Goal: Task Accomplishment & Management: Manage account settings

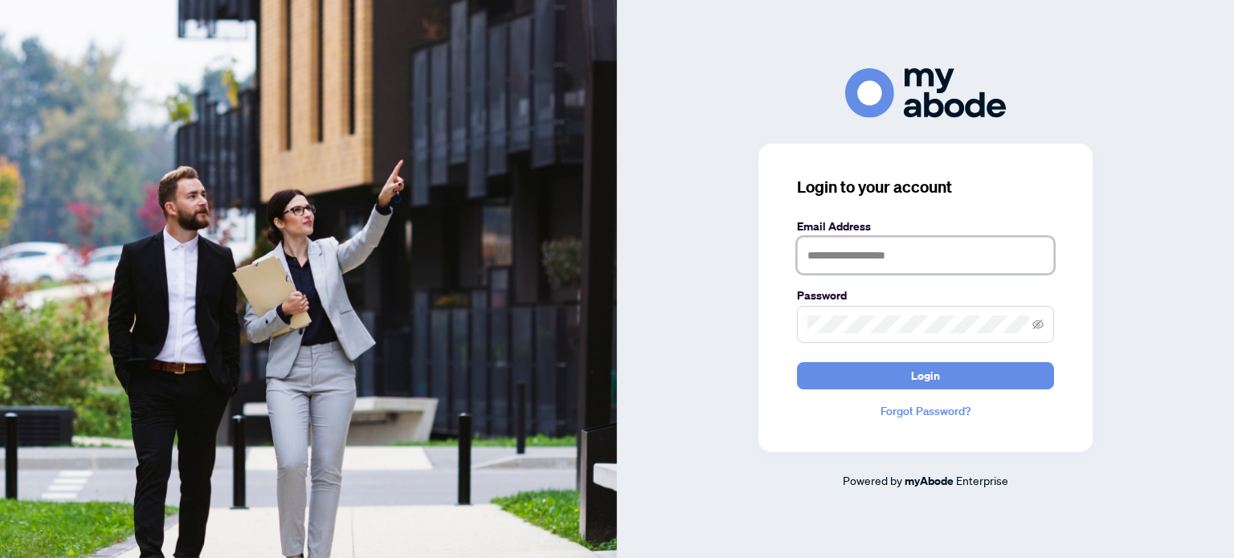
click at [887, 250] on input "text" at bounding box center [925, 255] width 257 height 37
type input "**********"
click at [896, 308] on span at bounding box center [925, 324] width 257 height 37
click at [797, 362] on button "Login" at bounding box center [925, 375] width 257 height 27
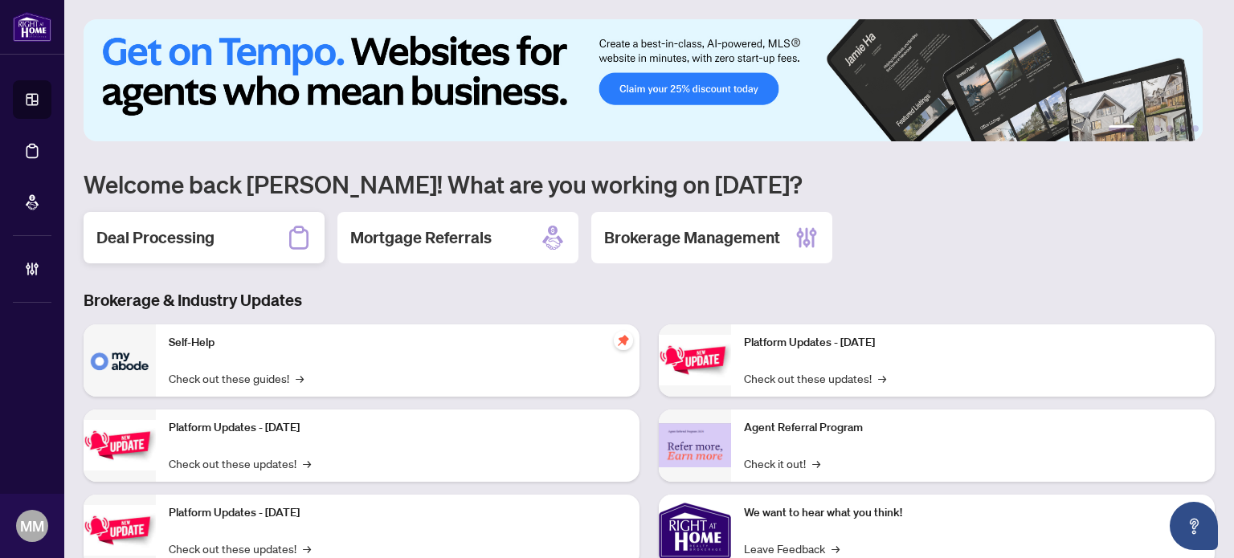
click at [226, 238] on div "Deal Processing" at bounding box center [204, 237] width 241 height 51
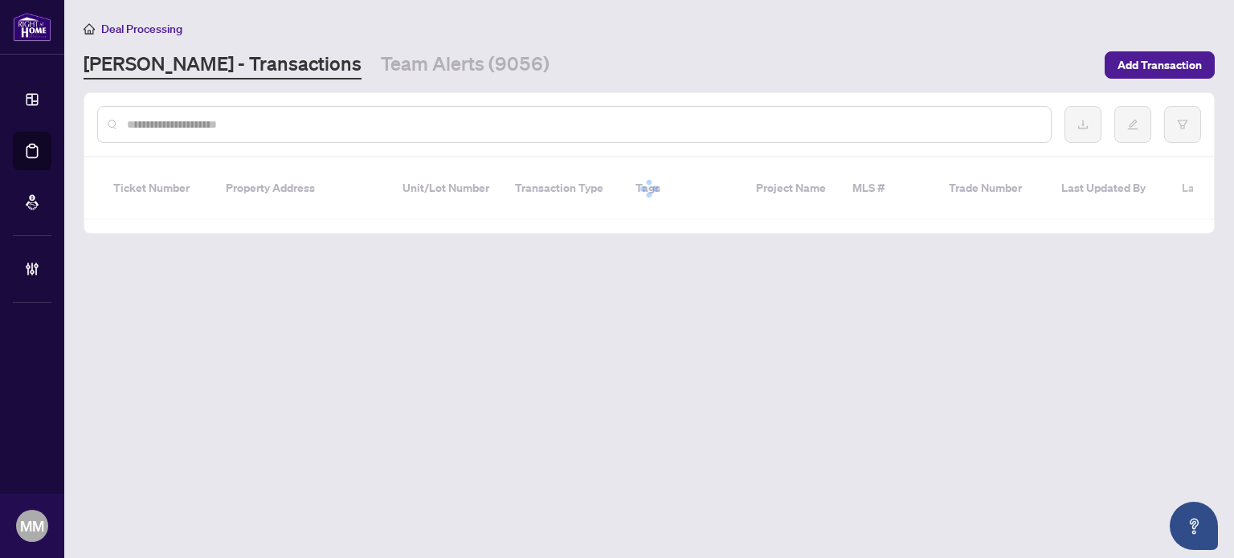
click at [395, 121] on input "text" at bounding box center [582, 125] width 911 height 18
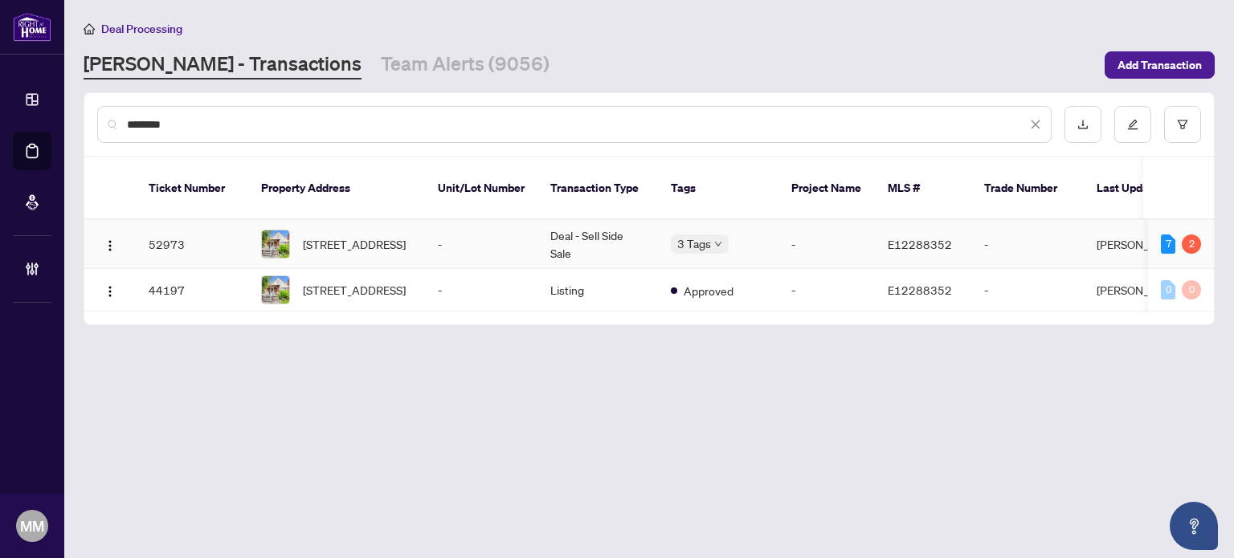
type input "********"
click at [461, 222] on td "-" at bounding box center [481, 244] width 112 height 49
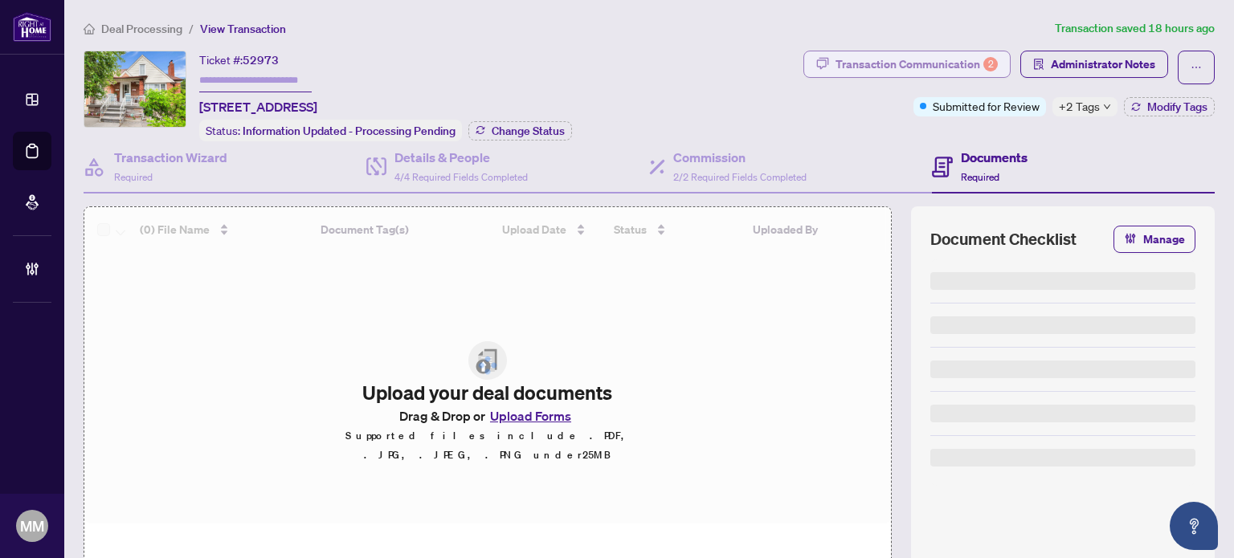
click at [989, 68] on button "Transaction Communication 2" at bounding box center [906, 64] width 207 height 27
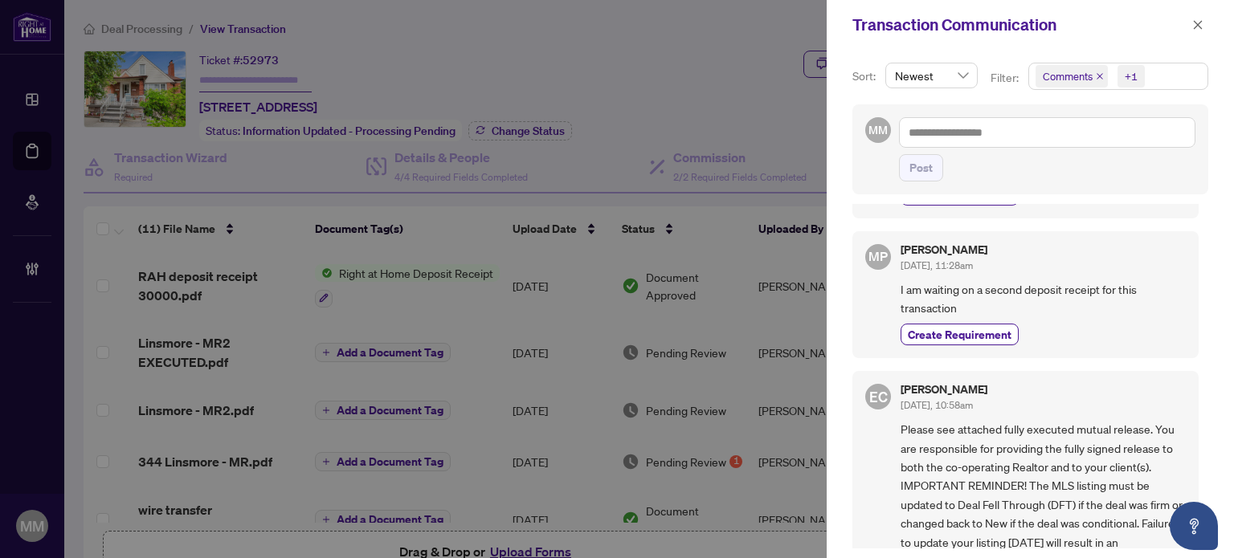
scroll to position [241, 0]
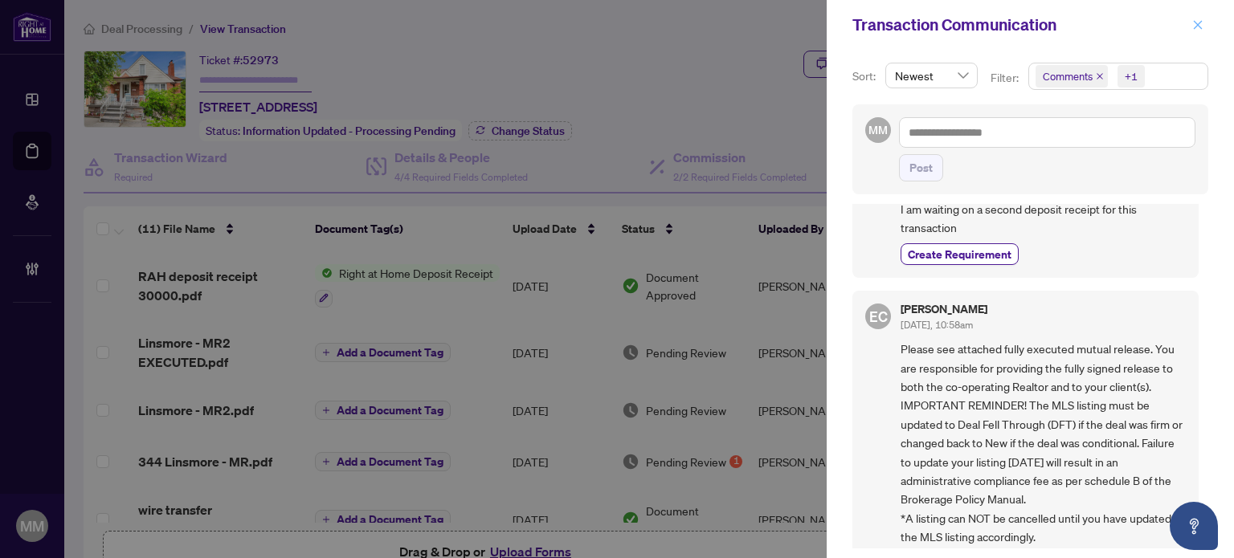
click at [1193, 29] on icon "close" at bounding box center [1197, 24] width 11 height 11
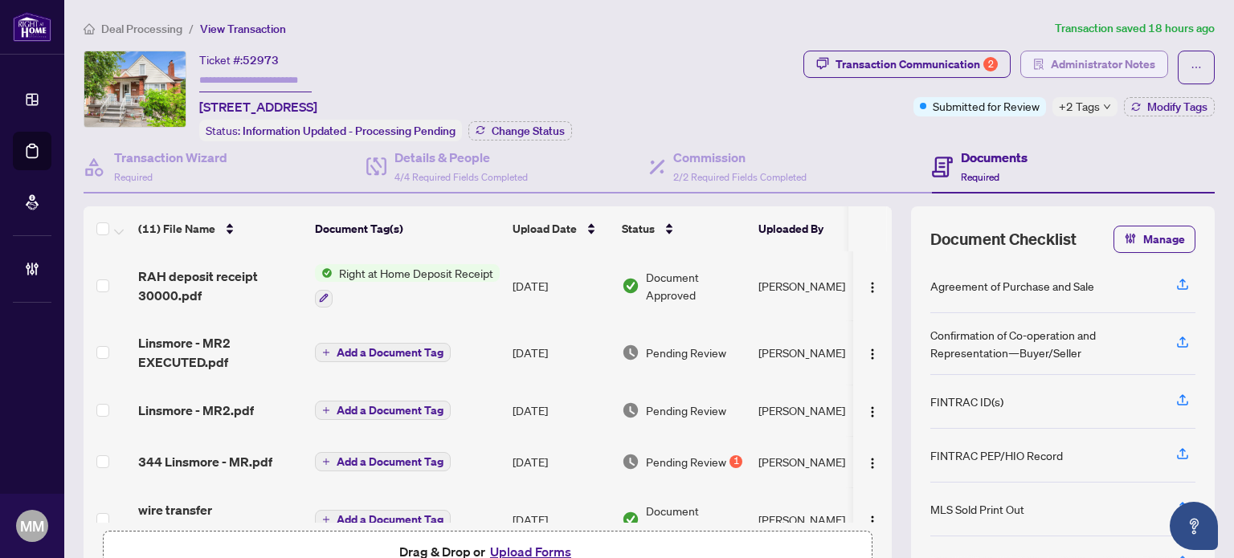
click at [1132, 62] on span "Administrator Notes" at bounding box center [1102, 64] width 104 height 26
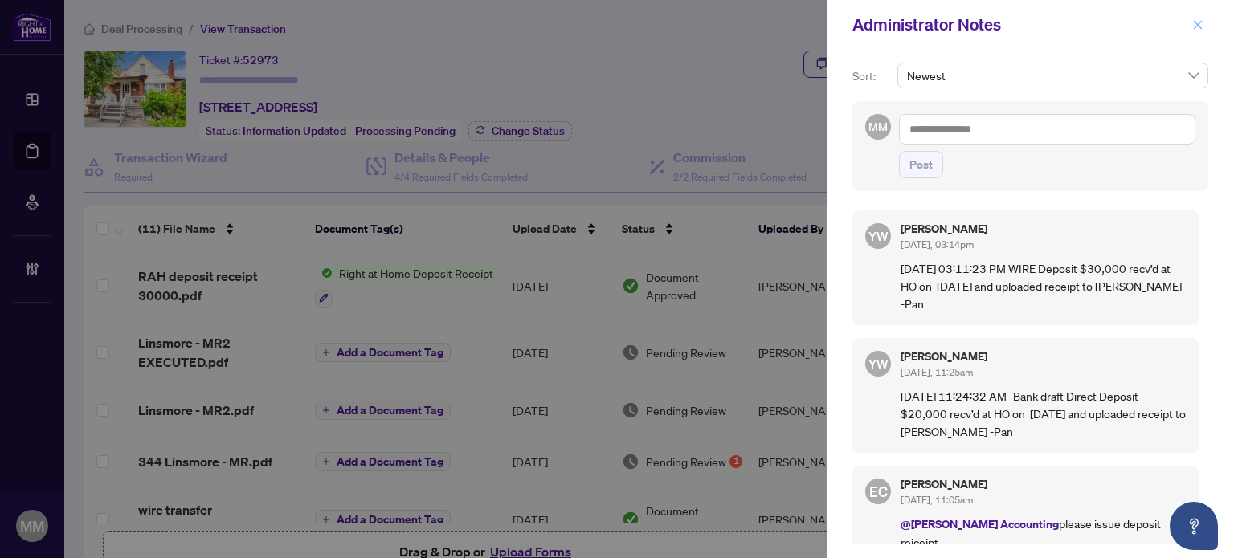
click at [1193, 22] on icon "close" at bounding box center [1197, 24] width 11 height 11
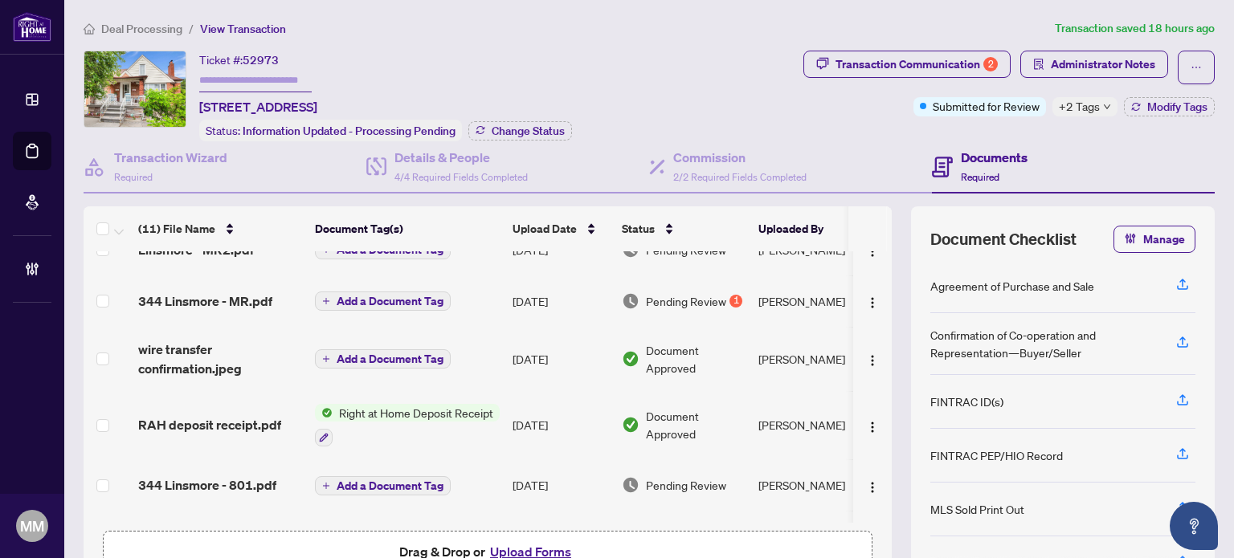
scroll to position [0, 0]
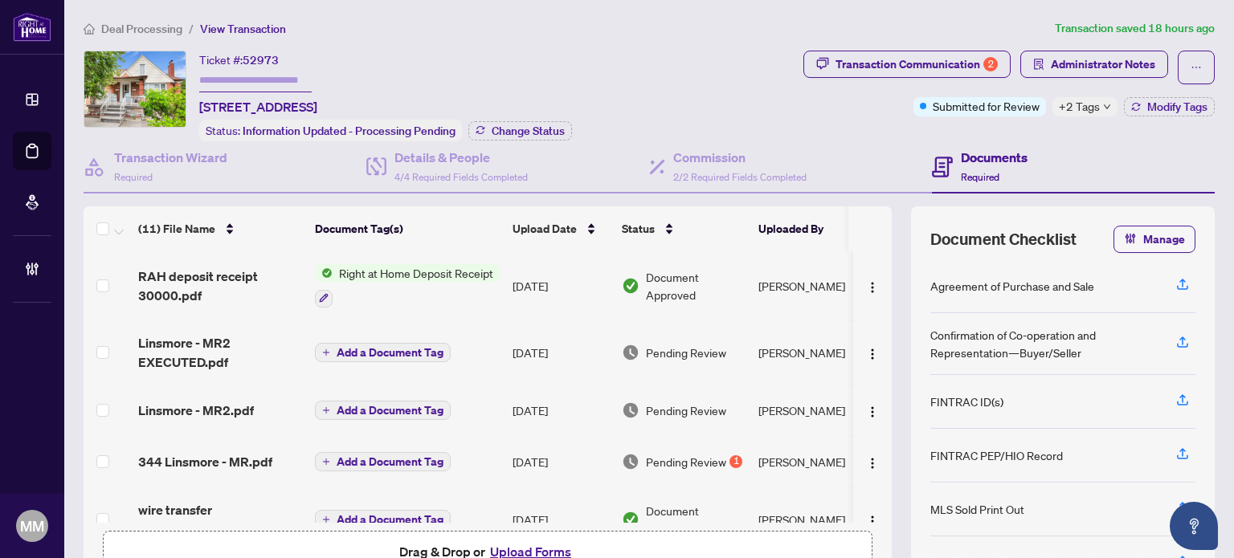
click at [732, 358] on td "Pending Review" at bounding box center [683, 352] width 137 height 64
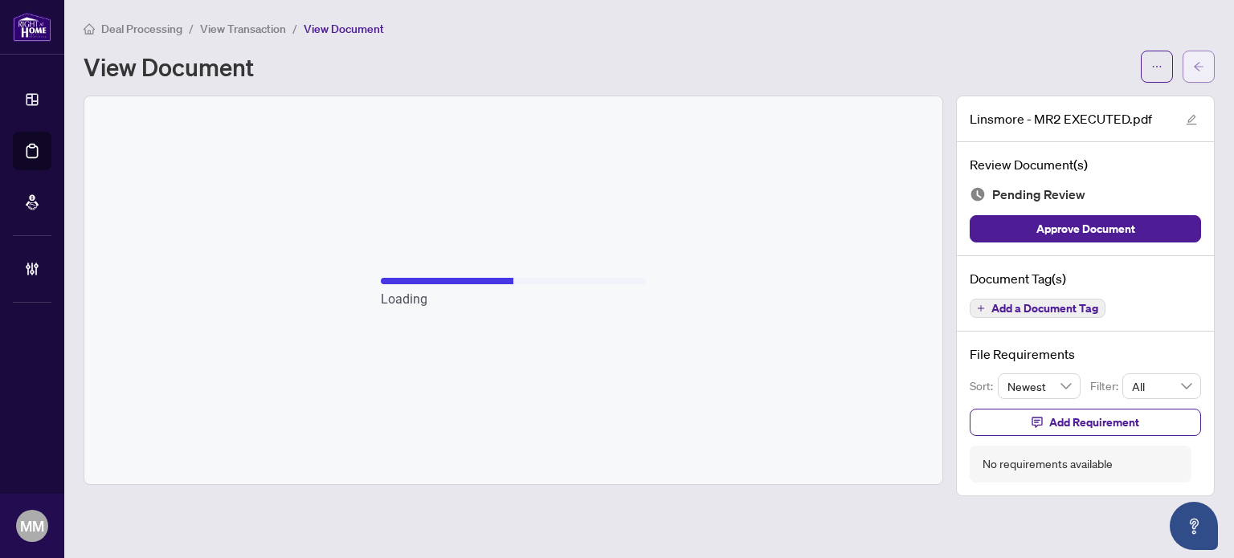
click at [1183, 70] on button "button" at bounding box center [1198, 67] width 32 height 32
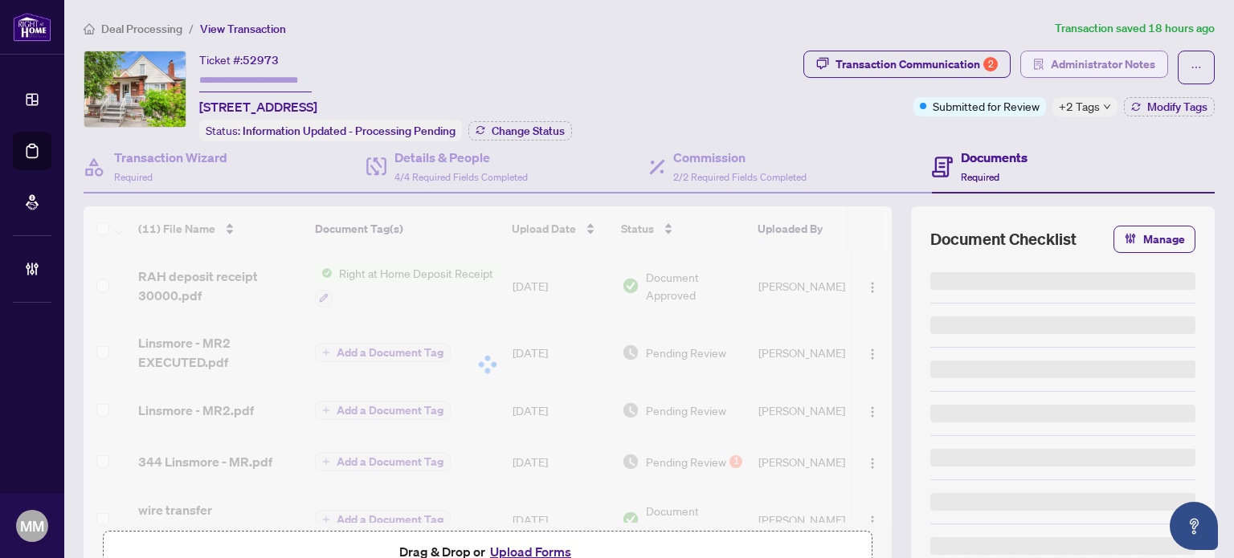
click at [1093, 76] on button "Administrator Notes" at bounding box center [1094, 64] width 148 height 27
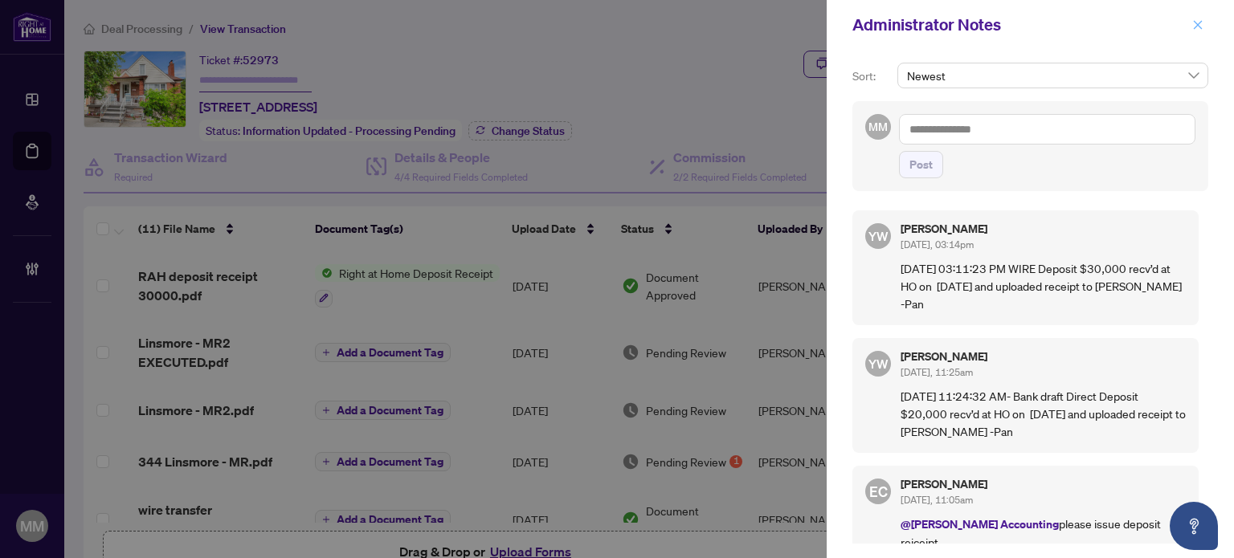
click at [1196, 17] on span "button" at bounding box center [1197, 25] width 11 height 26
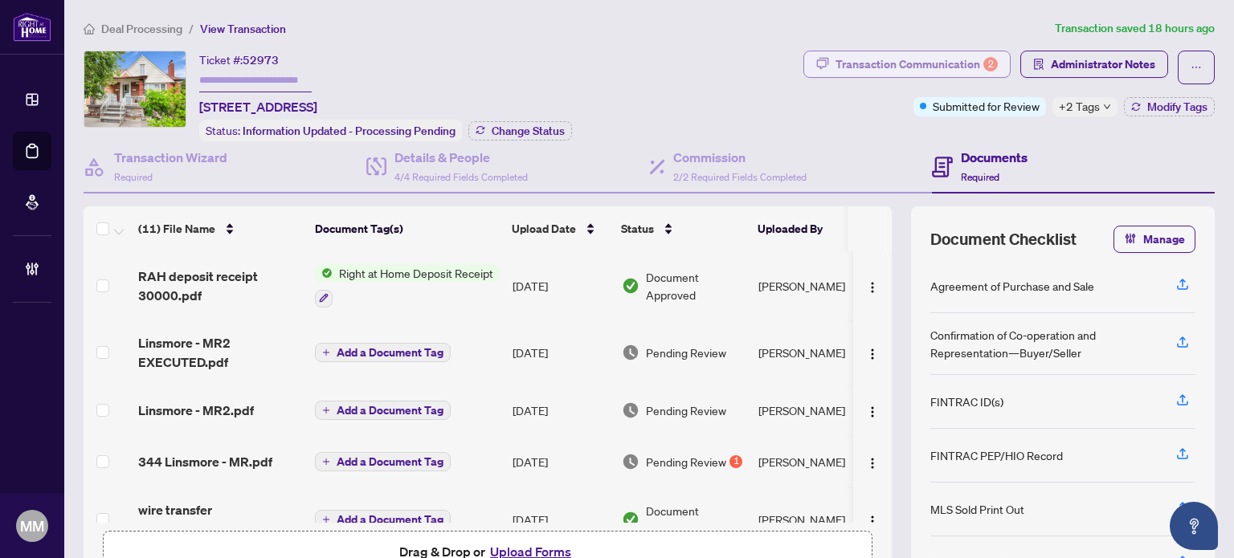
click at [983, 62] on div "2" at bounding box center [990, 64] width 14 height 14
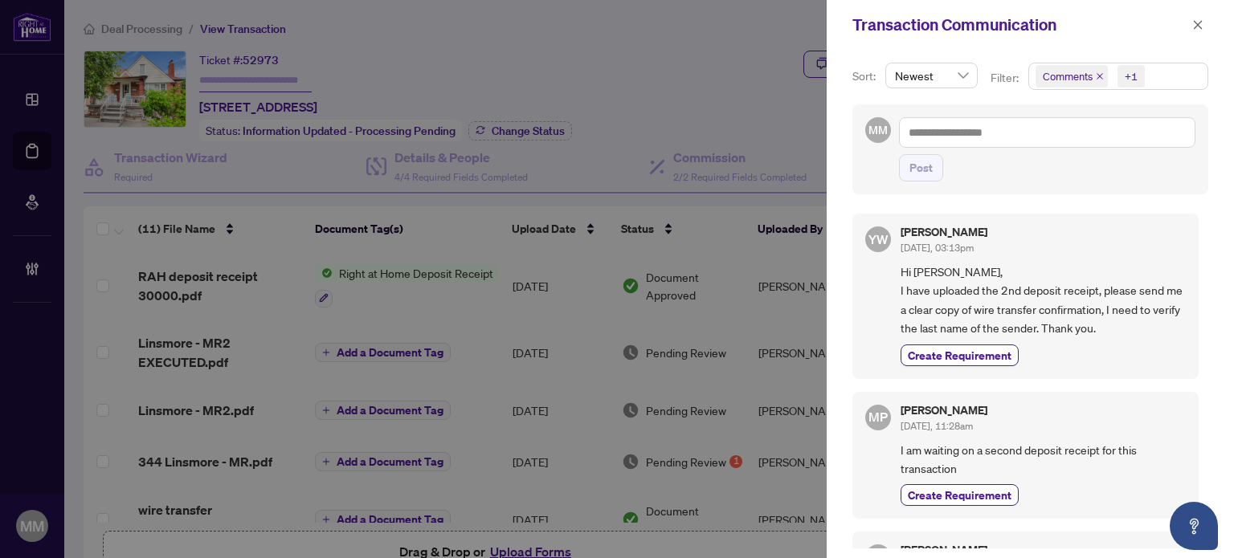
click at [1021, 266] on span "Hi Michael, I have uploaded the 2nd deposit receipt, please send me a clear cop…" at bounding box center [1042, 300] width 285 height 75
click at [1198, 26] on icon "close" at bounding box center [1197, 24] width 9 height 9
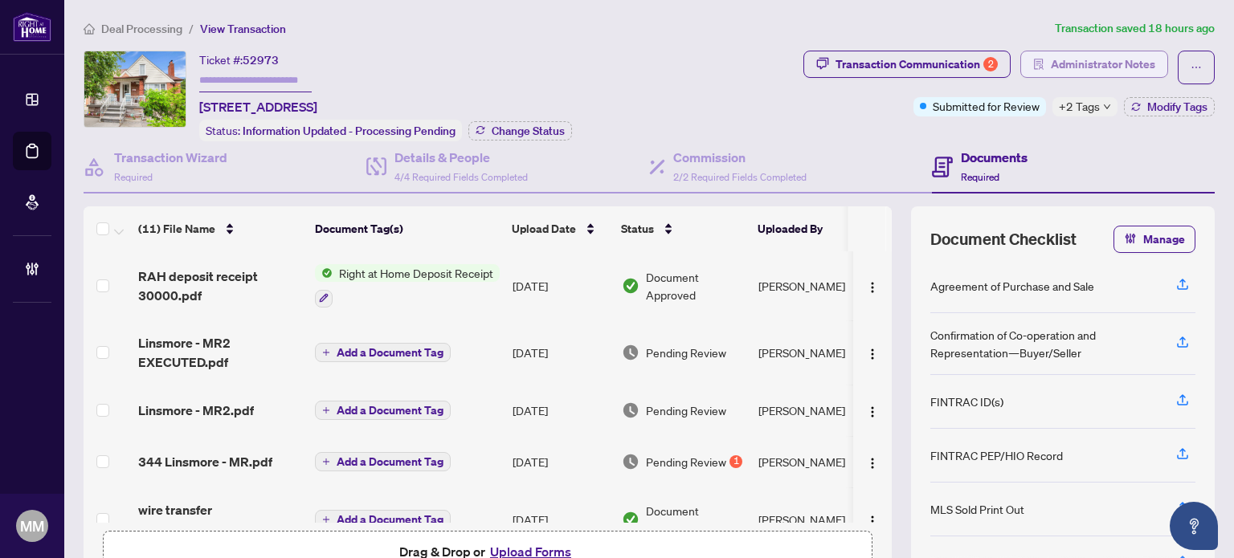
click at [1116, 65] on span "Administrator Notes" at bounding box center [1102, 64] width 104 height 26
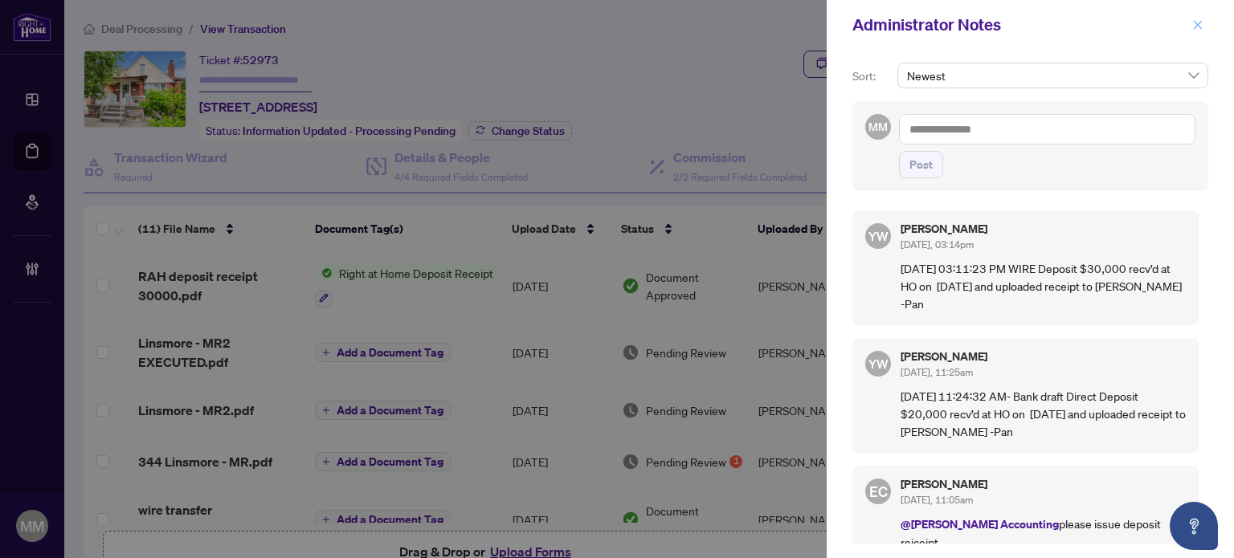
click at [1195, 18] on span "button" at bounding box center [1197, 25] width 11 height 26
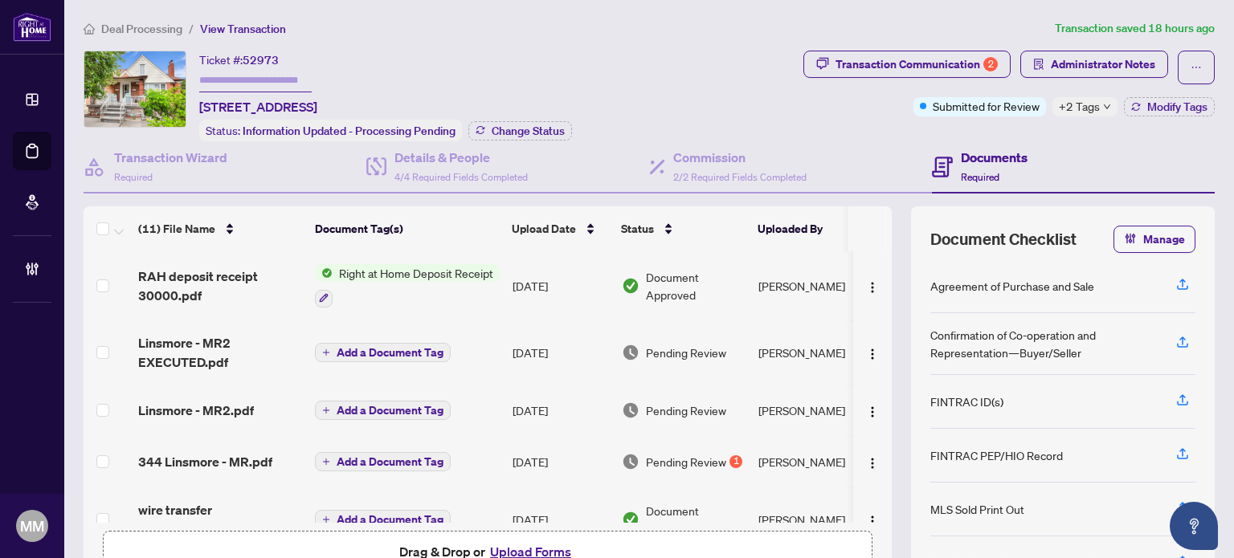
scroll to position [80, 0]
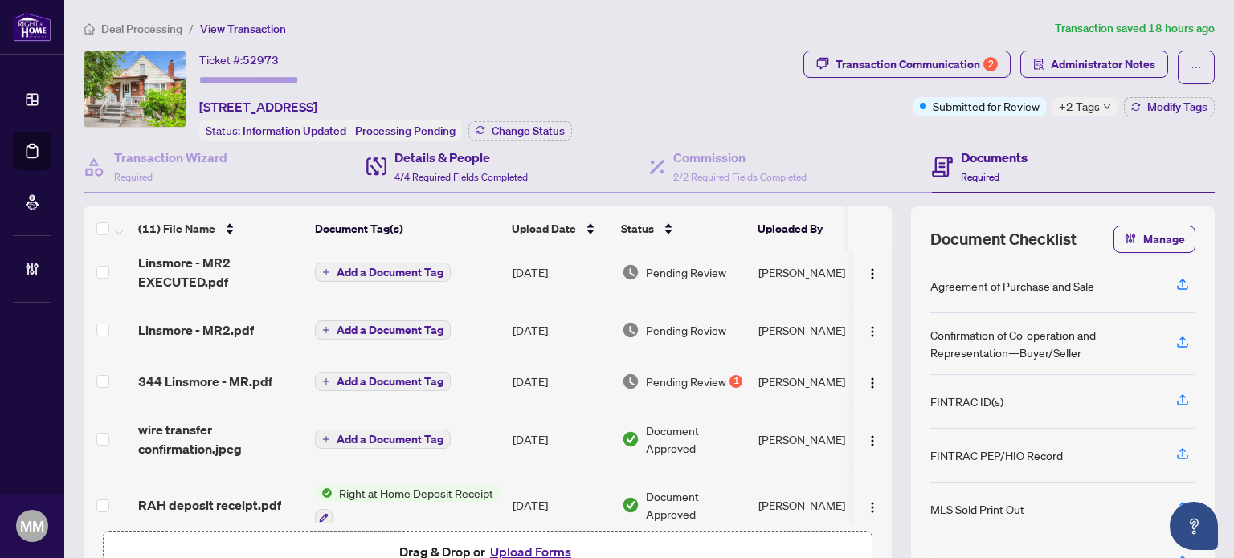
click at [553, 161] on div "Details & People 4/4 Required Fields Completed" at bounding box center [507, 167] width 283 height 52
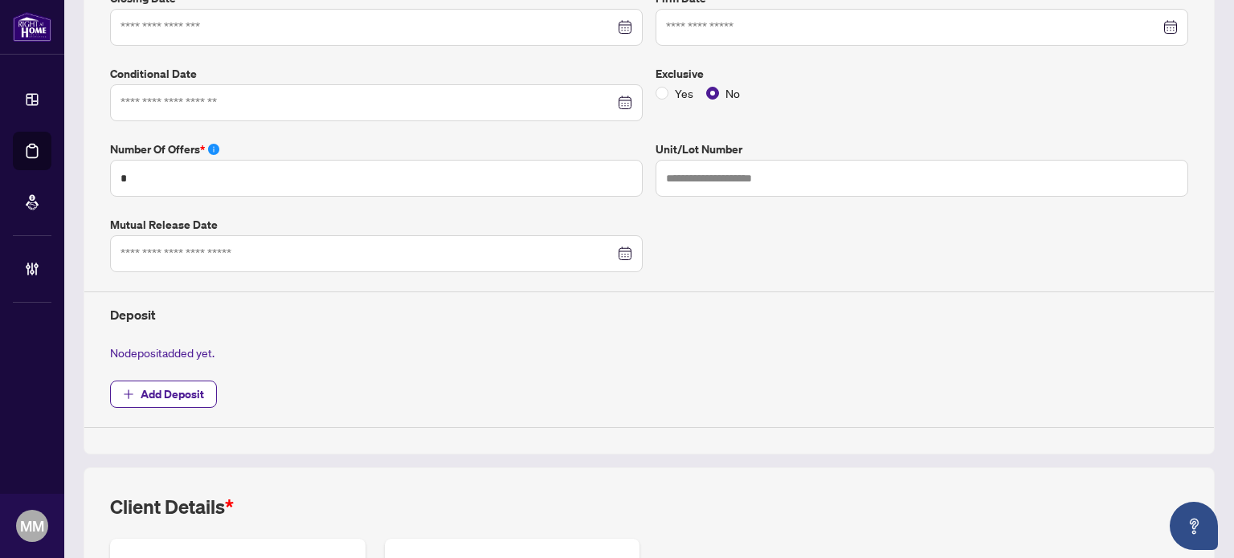
type input "**********"
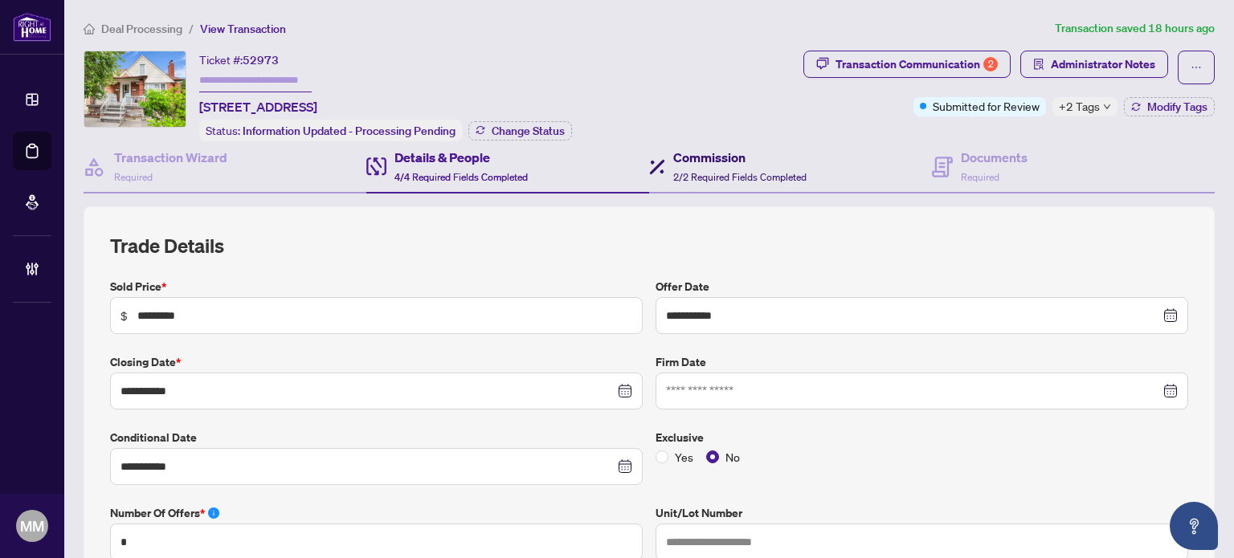
click at [717, 177] on span "2/2 Required Fields Completed" at bounding box center [739, 177] width 133 height 12
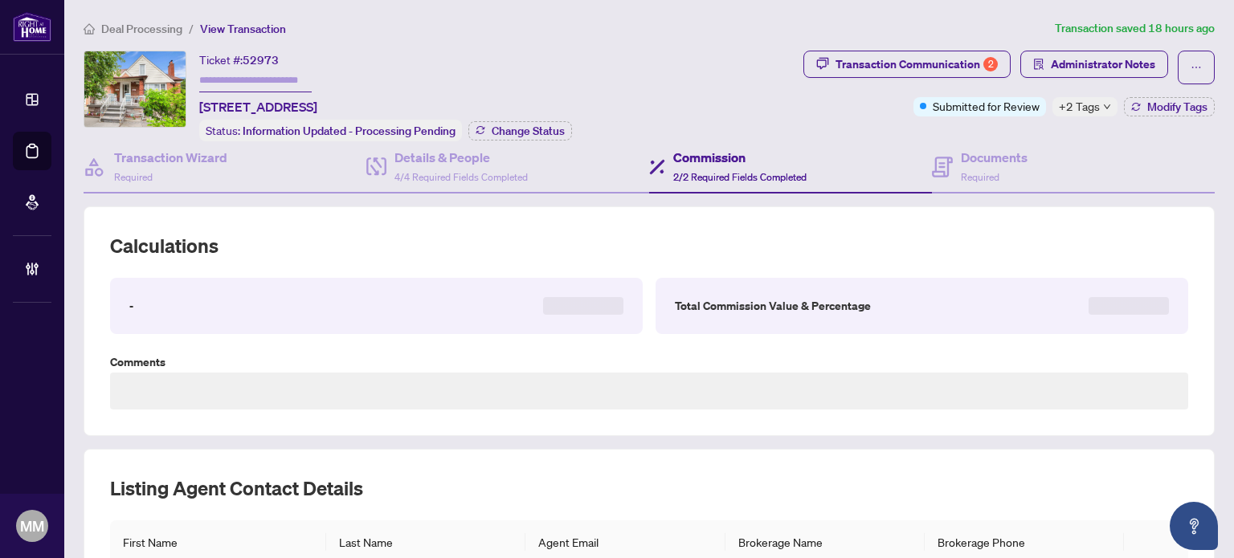
type textarea "**********"
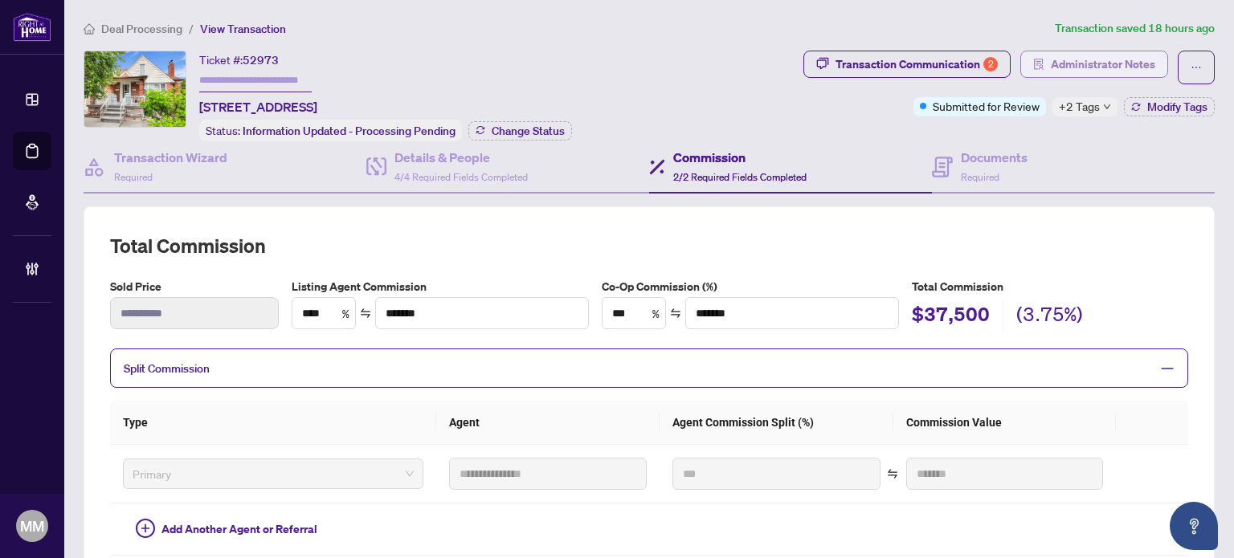
click at [1086, 69] on span "Administrator Notes" at bounding box center [1102, 64] width 104 height 26
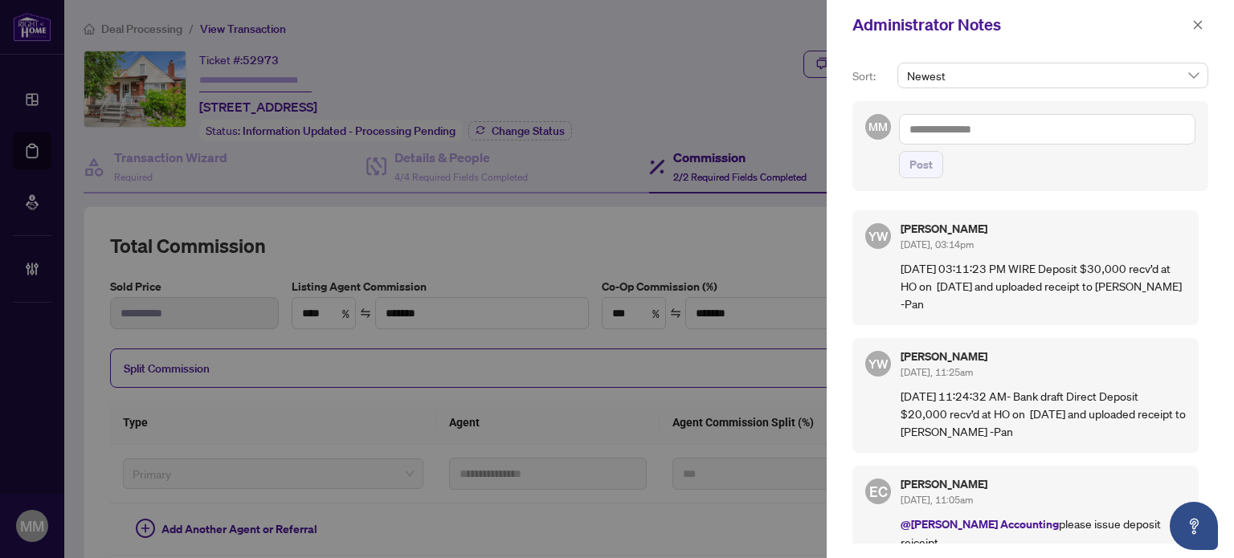
click at [1042, 40] on div "Administrator Notes" at bounding box center [1029, 25] width 407 height 50
click at [1201, 14] on span "button" at bounding box center [1197, 25] width 11 height 26
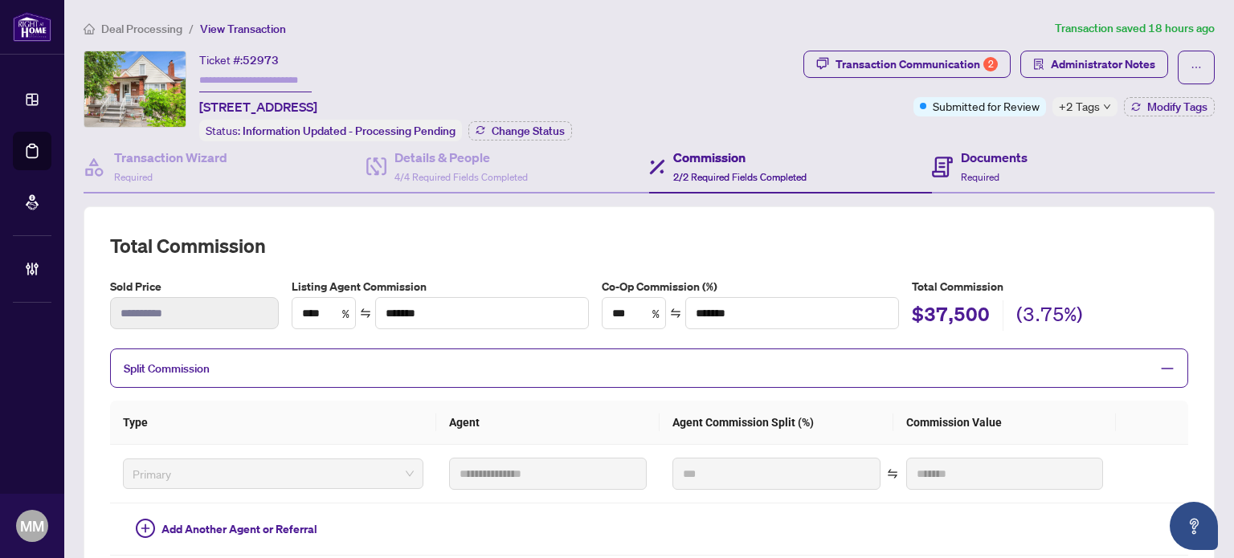
click at [1109, 147] on div "Documents Required" at bounding box center [1073, 167] width 283 height 52
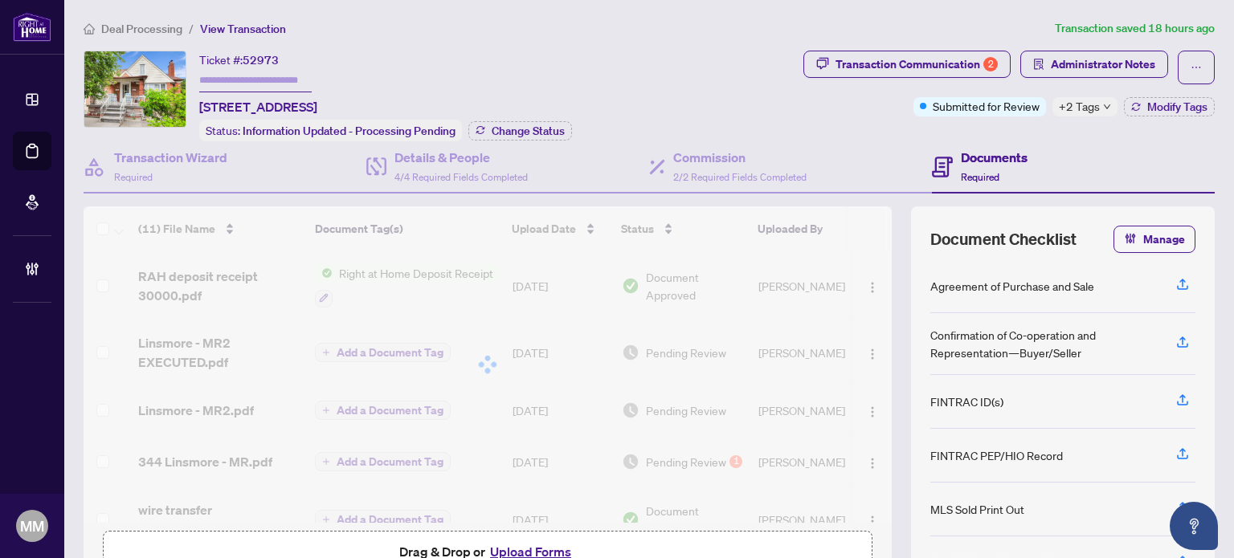
click at [1018, 163] on div "Documents Required" at bounding box center [1073, 167] width 283 height 52
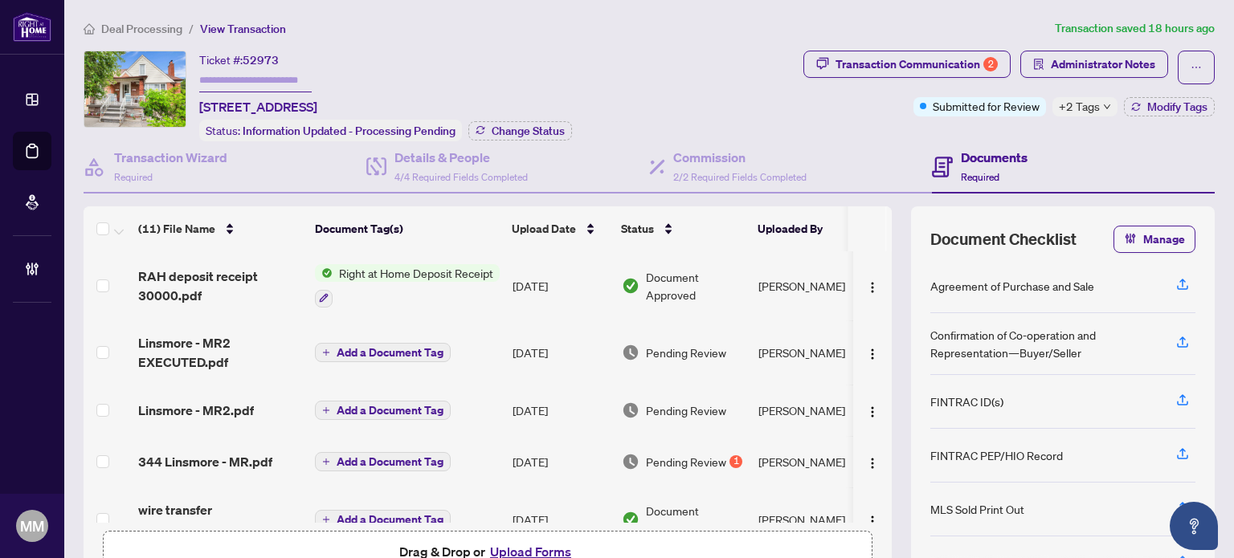
click at [696, 83] on div "Ticket #: 52973 344 Linsmore Cres, Toronto, Ontario M4J 4M2, Canada Status: Inf…" at bounding box center [440, 96] width 713 height 91
click at [896, 283] on div "(11) File Name Document Tag(s) Upload Date Status Uploaded By RAH deposit recei…" at bounding box center [649, 403] width 1131 height 394
click at [773, 340] on td "Erika Cunanan" at bounding box center [812, 352] width 120 height 64
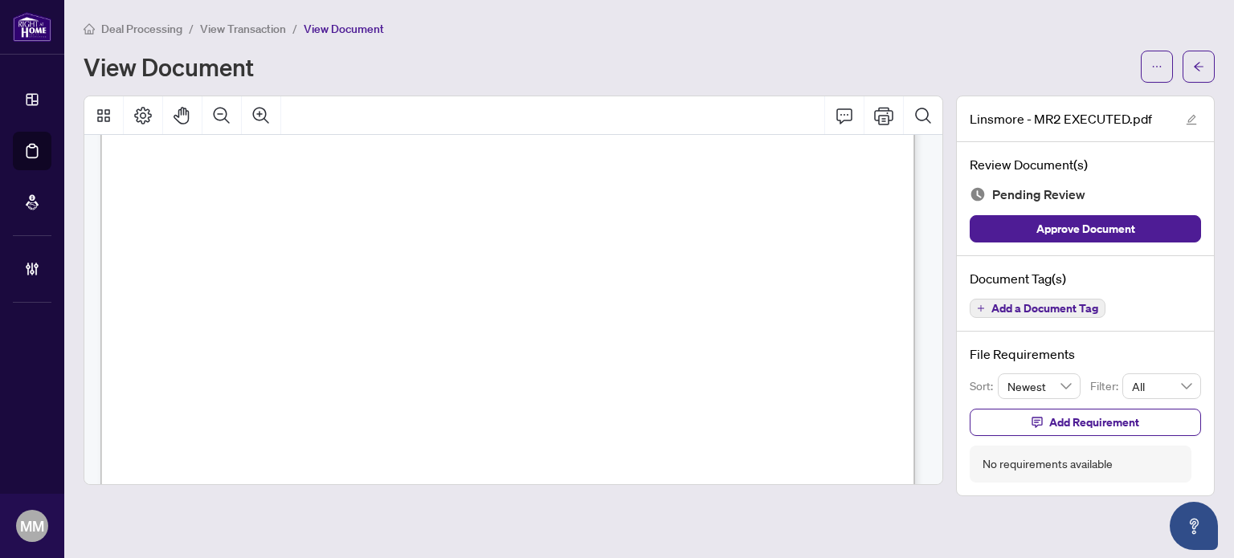
scroll to position [241, 0]
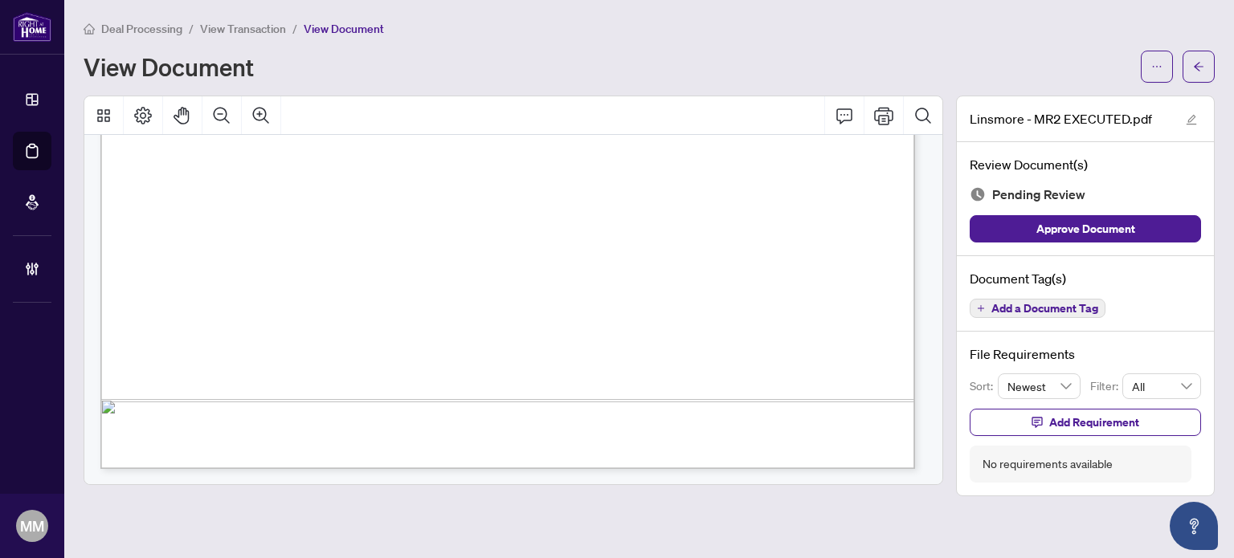
click at [812, 388] on div "9/18/2025" at bounding box center [774, 287] width 1348 height 1745
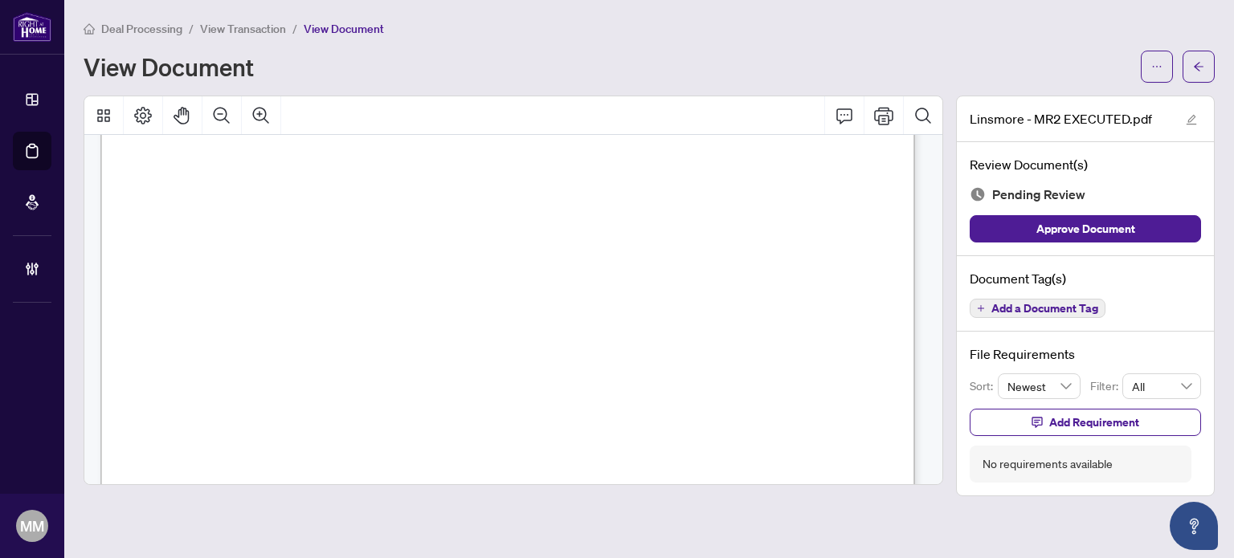
scroll to position [161, 0]
drag, startPoint x: 1002, startPoint y: 51, endPoint x: 1097, endPoint y: 60, distance: 95.2
click at [1002, 54] on div "View Document" at bounding box center [649, 67] width 1131 height 32
click at [1197, 74] on span "button" at bounding box center [1198, 67] width 11 height 26
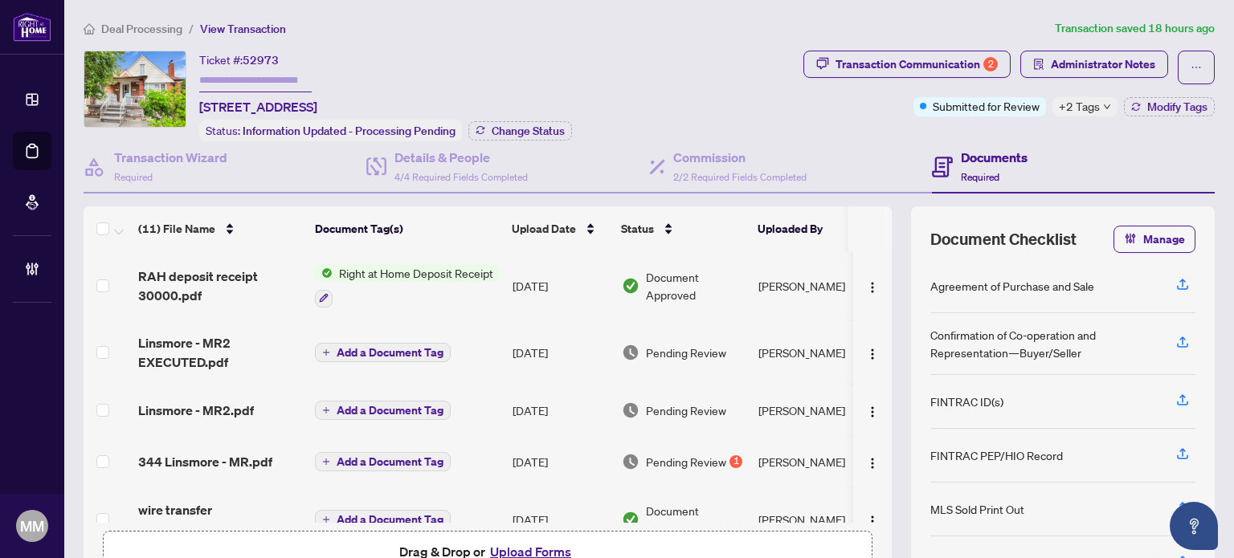
click at [850, 112] on div "Transaction Communication 2 Administrator Notes Submitted for Review +2 Tags Mo…" at bounding box center [1008, 84] width 411 height 66
click at [911, 249] on div "Document Checklist Manage Agreement of Purchase and Sale Confirmation of Co-ope…" at bounding box center [1063, 403] width 304 height 394
click at [1033, 71] on span "button" at bounding box center [1038, 64] width 11 height 26
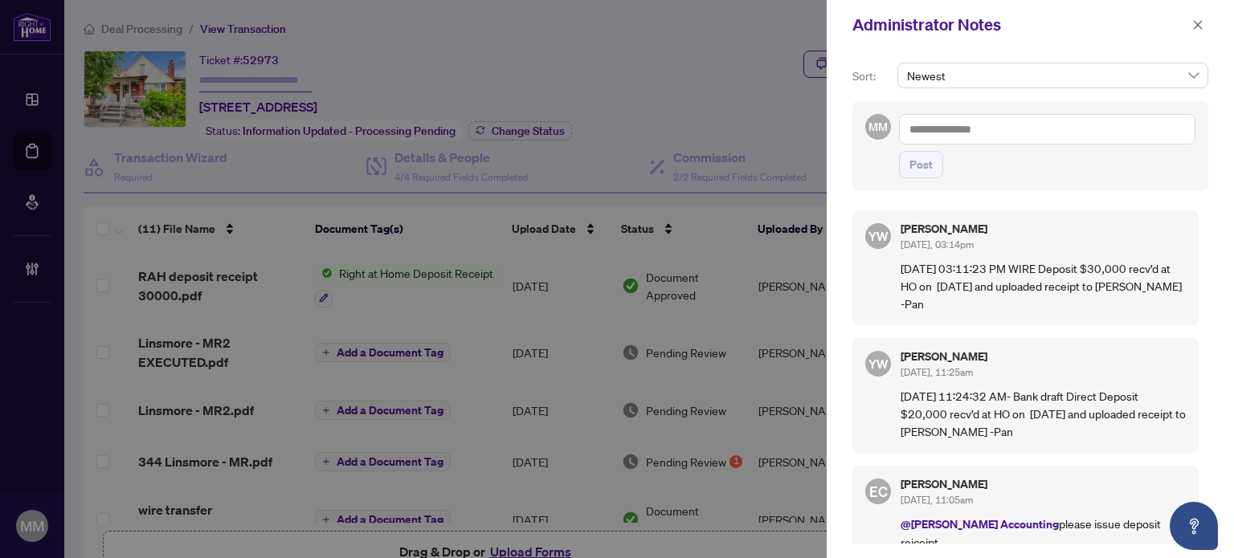
click at [1024, 137] on textarea at bounding box center [1047, 129] width 296 height 31
click at [1194, 25] on icon "close" at bounding box center [1197, 24] width 11 height 11
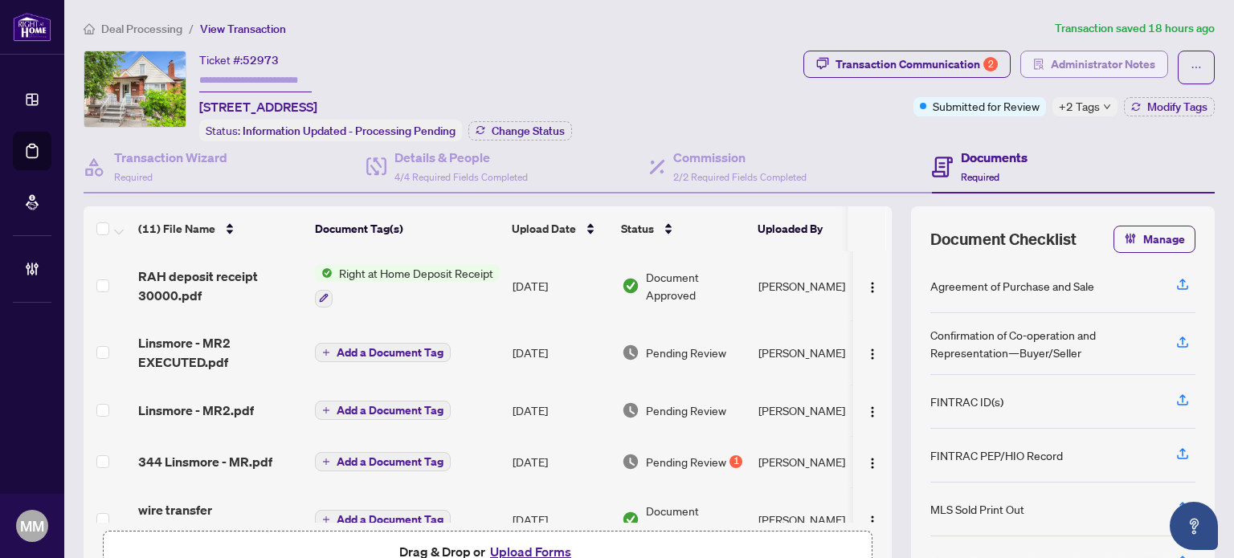
click at [1116, 63] on span "Administrator Notes" at bounding box center [1102, 64] width 104 height 26
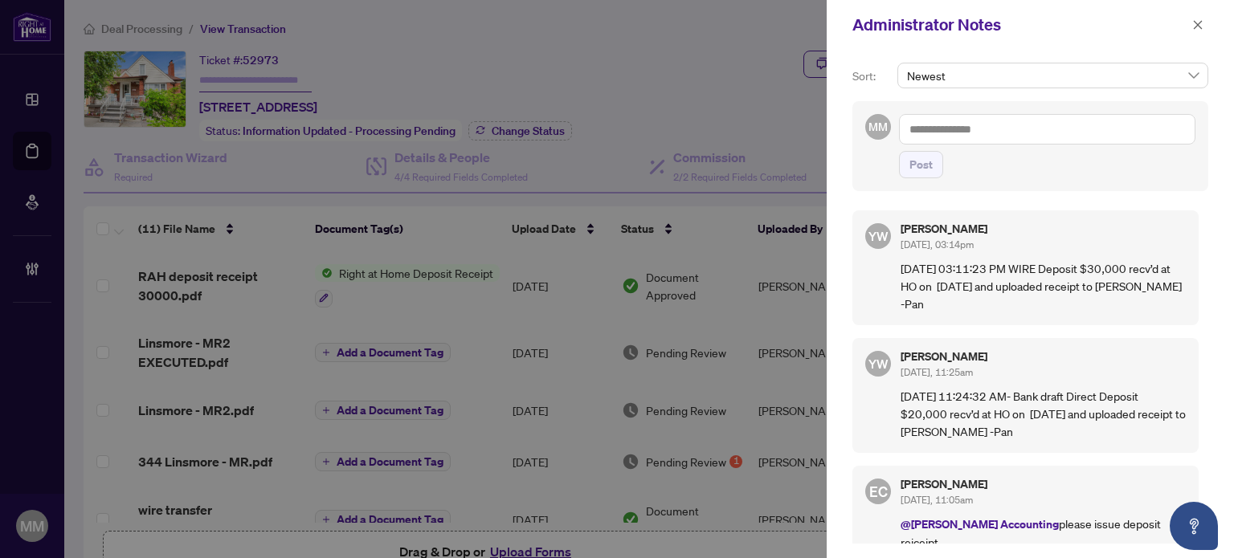
click at [1087, 117] on textarea at bounding box center [1047, 129] width 296 height 31
click at [1079, 43] on div "Administrator Notes" at bounding box center [1029, 25] width 407 height 50
click at [1112, 138] on textarea "**********" at bounding box center [1047, 129] width 296 height 31
click at [1086, 182] on div "**********" at bounding box center [1030, 146] width 356 height 90
click at [1111, 126] on textarea "**********" at bounding box center [1047, 129] width 296 height 31
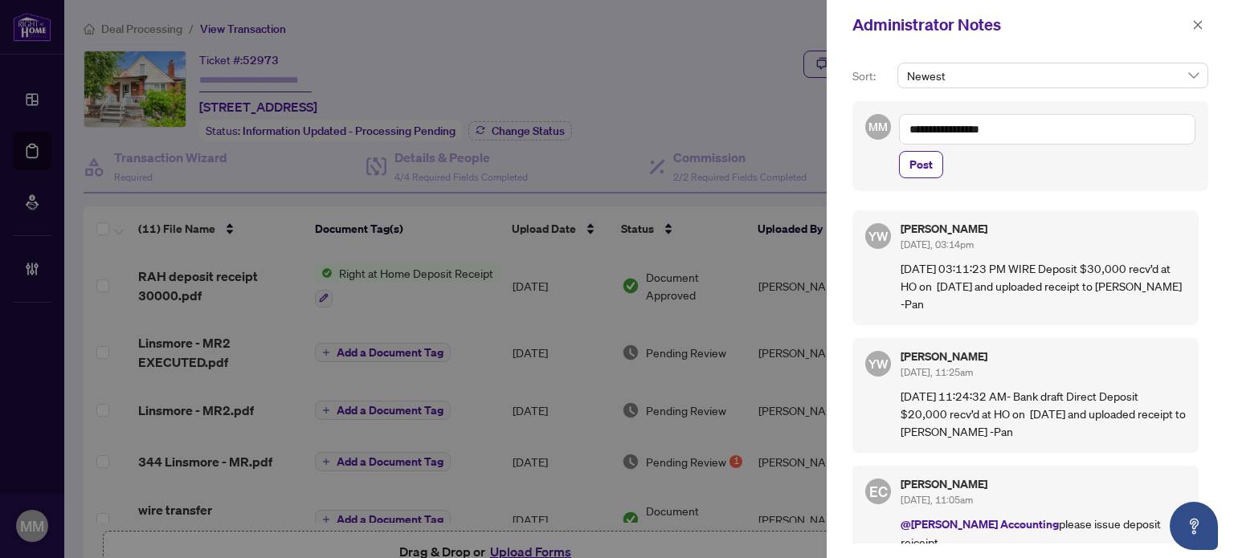
drag, startPoint x: 1055, startPoint y: 117, endPoint x: 764, endPoint y: 153, distance: 293.8
click at [764, 153] on div "**********" at bounding box center [617, 279] width 1234 height 558
type textarea "**********"
click at [1120, 328] on div "YW YuPan Wang Sep/18/2025, 03:14pm 09/18/2025 03:11:23 PM WIRE Deposit $30,000 …" at bounding box center [1030, 372] width 356 height 343
click at [1200, 27] on icon "close" at bounding box center [1197, 24] width 11 height 11
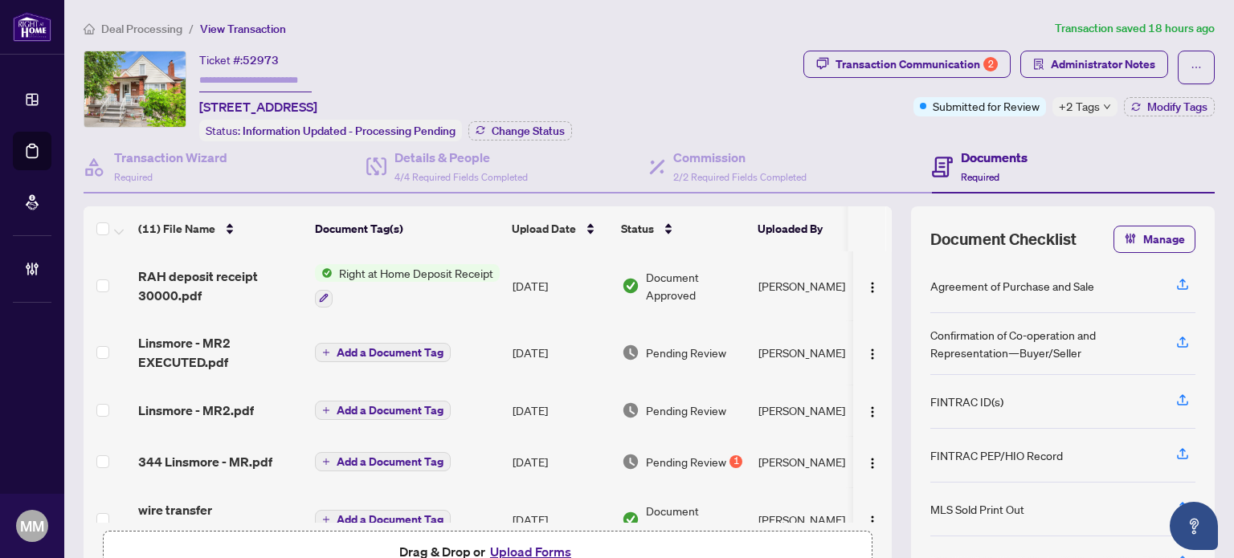
click at [77, 426] on div "Ticket #: 52973 344 Linsmore Cres, Toronto, Ontario M4J 4M2, Canada Status: Inf…" at bounding box center [649, 325] width 1144 height 549
